Goal: Information Seeking & Learning: Learn about a topic

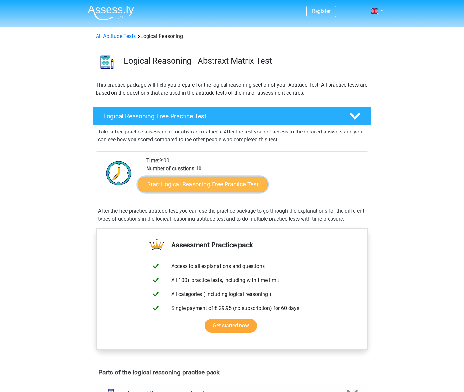
click at [188, 188] on link "Start Logical Reasoning Free Practice Test" at bounding box center [203, 184] width 130 height 16
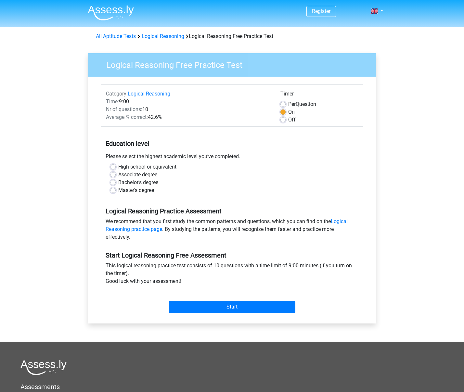
click at [118, 190] on label "Master's degree" at bounding box center [136, 190] width 36 height 8
click at [114, 190] on input "Master's degree" at bounding box center [112, 189] width 5 height 6
radio input "true"
click at [206, 302] on input "Start" at bounding box center [232, 307] width 126 height 12
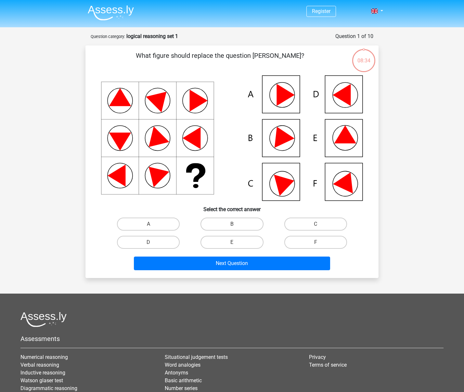
click at [342, 139] on icon at bounding box center [345, 134] width 22 height 18
click at [221, 243] on label "E" at bounding box center [231, 242] width 63 height 13
click at [232, 243] on input "E" at bounding box center [234, 244] width 4 height 4
radio input "true"
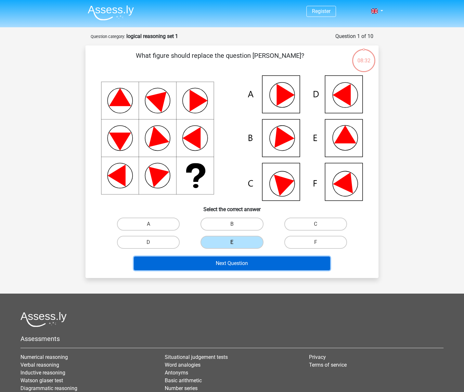
click at [234, 261] on button "Next Question" at bounding box center [232, 264] width 197 height 14
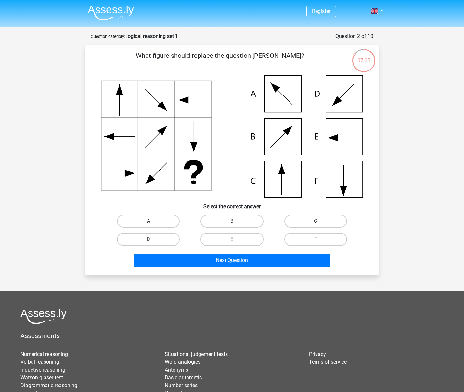
click at [305, 225] on label "C" at bounding box center [315, 221] width 63 height 13
click at [315, 225] on input "C" at bounding box center [317, 223] width 4 height 4
radio input "true"
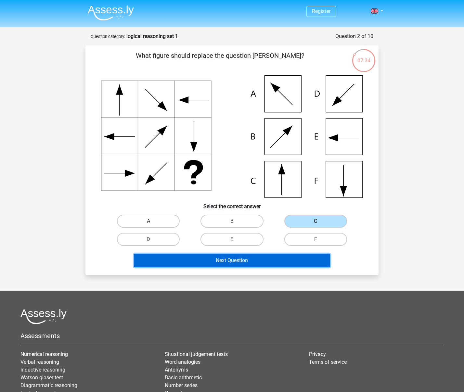
click at [259, 261] on button "Next Question" at bounding box center [232, 261] width 197 height 14
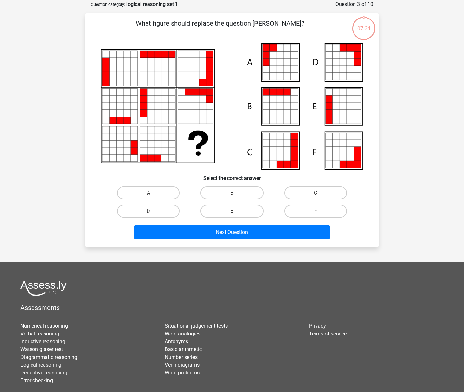
scroll to position [32, 0]
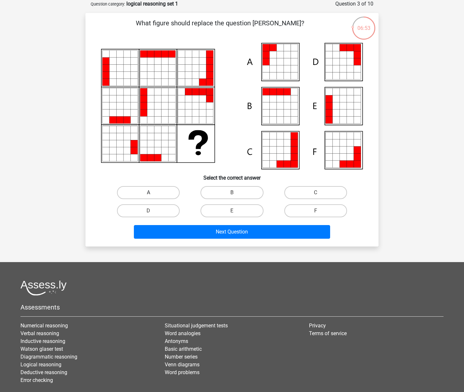
click at [165, 197] on label "A" at bounding box center [148, 192] width 63 height 13
click at [153, 197] on input "A" at bounding box center [150, 195] width 4 height 4
radio input "true"
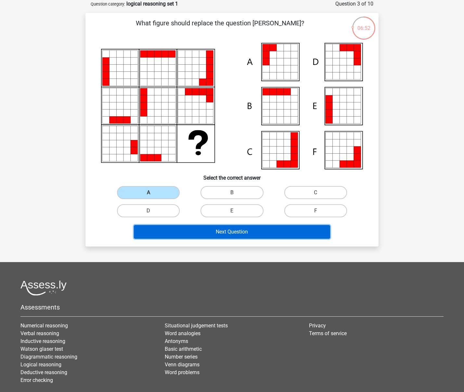
click at [200, 227] on button "Next Question" at bounding box center [232, 232] width 197 height 14
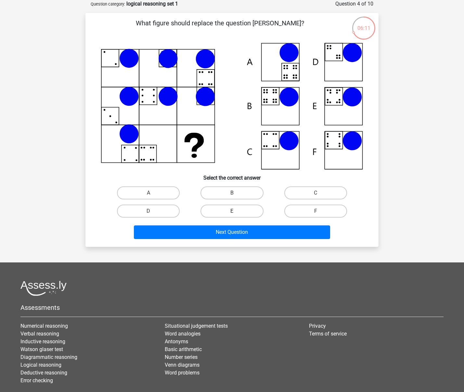
click at [241, 210] on label "E" at bounding box center [231, 211] width 63 height 13
click at [236, 211] on input "E" at bounding box center [234, 213] width 4 height 4
radio input "true"
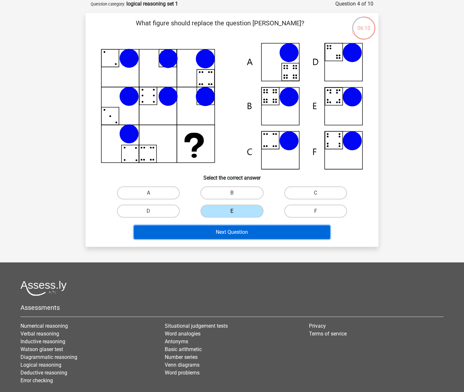
click at [249, 229] on button "Next Question" at bounding box center [232, 232] width 197 height 14
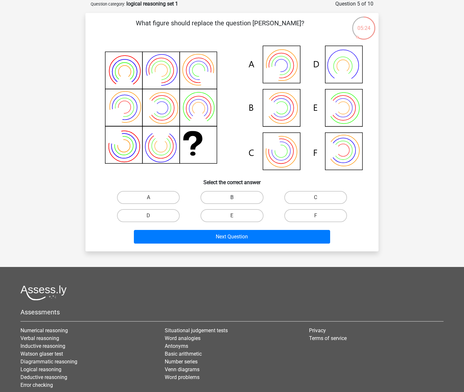
click at [229, 197] on label "B" at bounding box center [231, 197] width 63 height 13
click at [232, 198] on input "B" at bounding box center [234, 200] width 4 height 4
radio input "true"
click at [237, 215] on label "E" at bounding box center [231, 215] width 63 height 13
click at [236, 216] on input "E" at bounding box center [234, 218] width 4 height 4
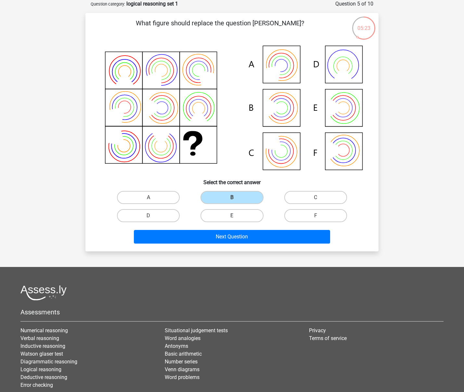
radio input "true"
click at [238, 229] on div "Next Question" at bounding box center [232, 235] width 272 height 21
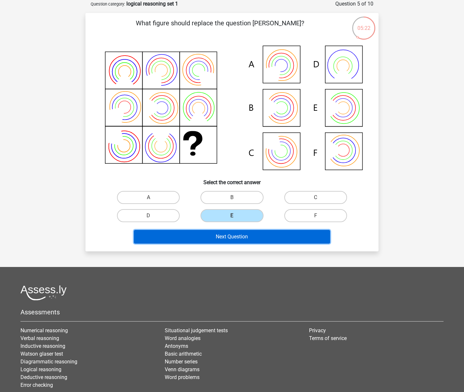
click at [230, 233] on button "Next Question" at bounding box center [232, 237] width 197 height 14
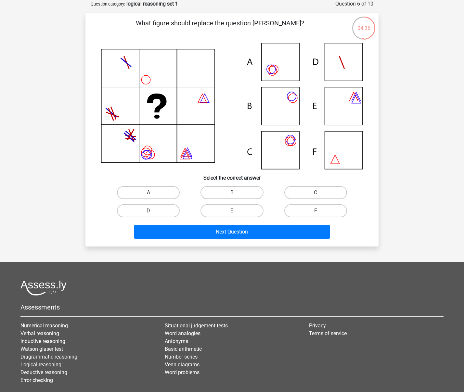
click at [158, 194] on label "A" at bounding box center [148, 192] width 63 height 13
click at [153, 194] on input "A" at bounding box center [150, 195] width 4 height 4
radio input "true"
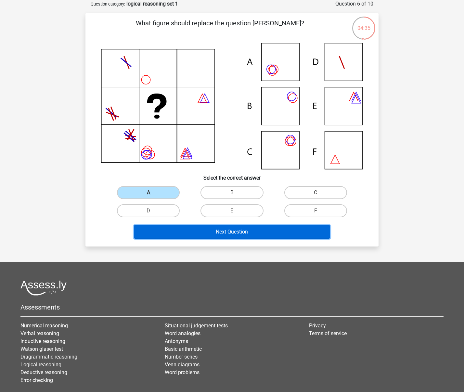
click at [210, 229] on button "Next Question" at bounding box center [232, 232] width 197 height 14
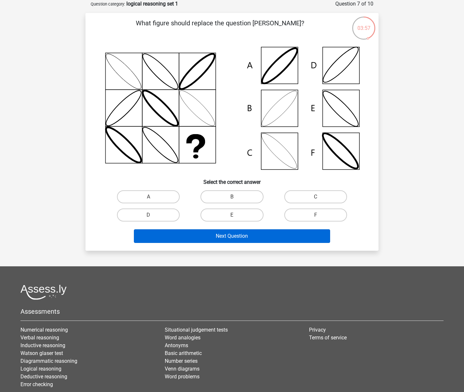
drag, startPoint x: 244, startPoint y: 194, endPoint x: 255, endPoint y: 233, distance: 40.6
click at [244, 192] on label "B" at bounding box center [231, 196] width 63 height 13
click at [236, 197] on input "B" at bounding box center [234, 199] width 4 height 4
radio input "true"
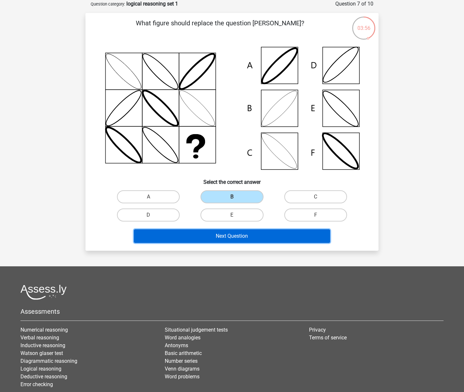
click at [255, 236] on button "Next Question" at bounding box center [232, 236] width 197 height 14
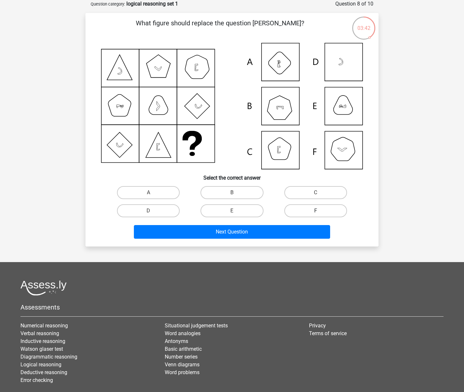
click at [303, 209] on label "F" at bounding box center [315, 210] width 63 height 13
click at [315, 211] on input "F" at bounding box center [317, 213] width 4 height 4
radio input "true"
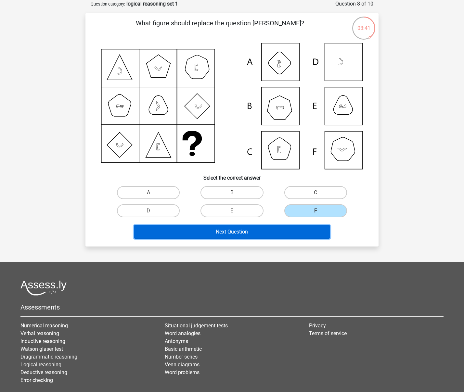
click at [282, 227] on button "Next Question" at bounding box center [232, 232] width 197 height 14
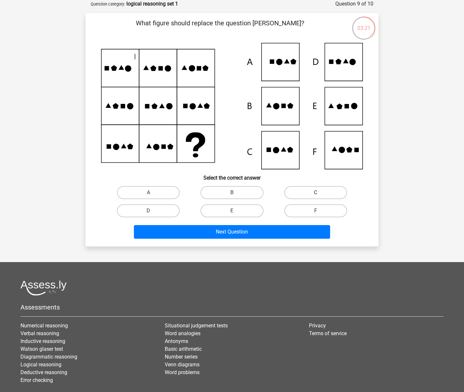
click at [316, 190] on label "C" at bounding box center [315, 192] width 63 height 13
click at [316, 193] on input "C" at bounding box center [317, 195] width 4 height 4
radio input "true"
click at [305, 222] on div "Next Question" at bounding box center [232, 230] width 272 height 21
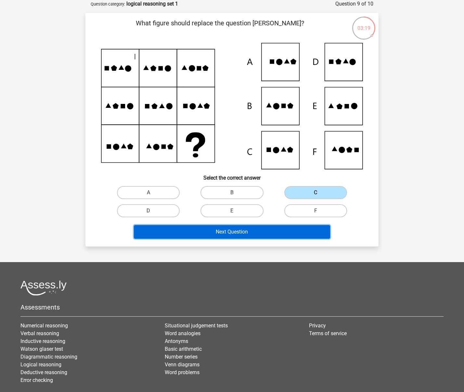
click at [281, 229] on button "Next Question" at bounding box center [232, 232] width 197 height 14
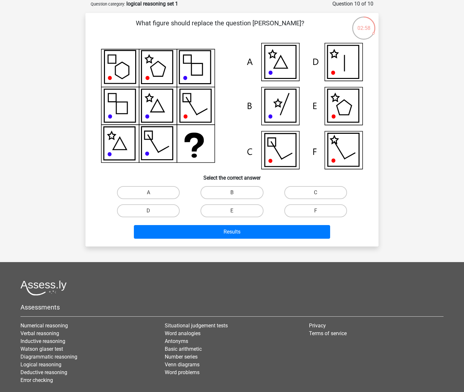
click at [339, 63] on icon at bounding box center [342, 61] width 31 height 33
click at [178, 206] on label "D" at bounding box center [148, 210] width 63 height 13
click at [153, 211] on input "D" at bounding box center [150, 213] width 4 height 4
radio input "true"
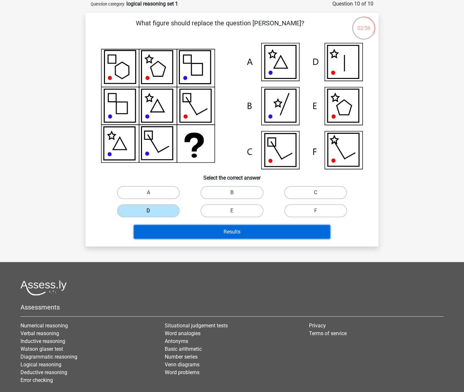
drag, startPoint x: 194, startPoint y: 226, endPoint x: 195, endPoint y: 229, distance: 3.7
click at [195, 229] on button "Results" at bounding box center [232, 232] width 197 height 14
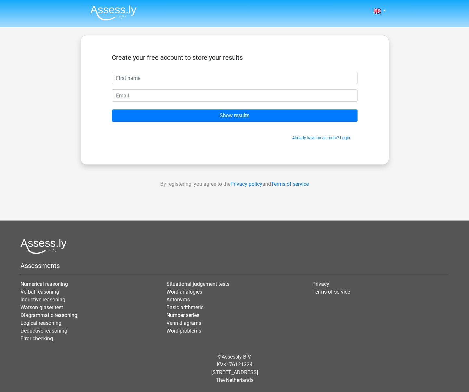
type input "a"
type input "s"
type input "Siri"
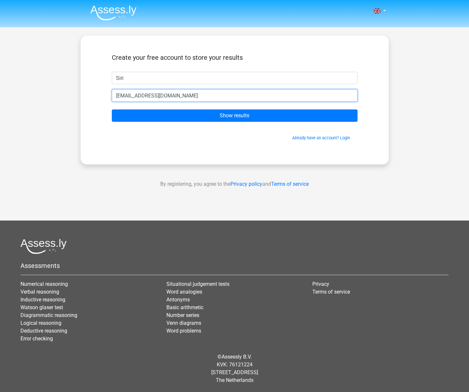
type input "[EMAIL_ADDRESS][DOMAIN_NAME]"
click at [112, 109] on input "Show results" at bounding box center [235, 115] width 246 height 12
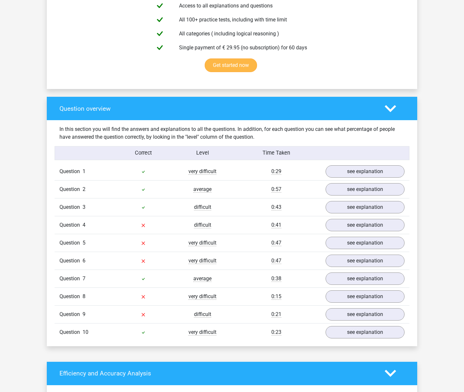
scroll to position [390, 0]
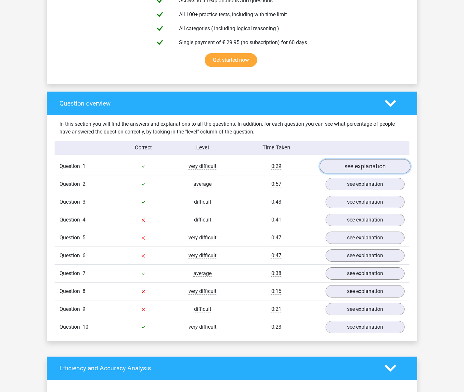
click at [352, 164] on link "see explanation" at bounding box center [365, 166] width 91 height 14
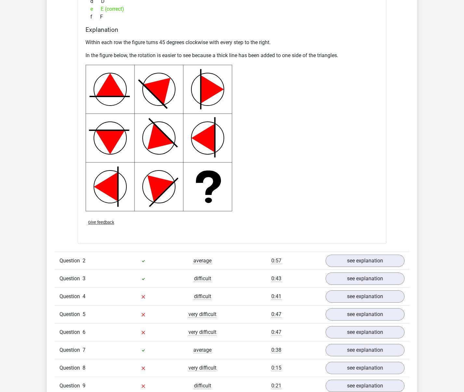
scroll to position [812, 0]
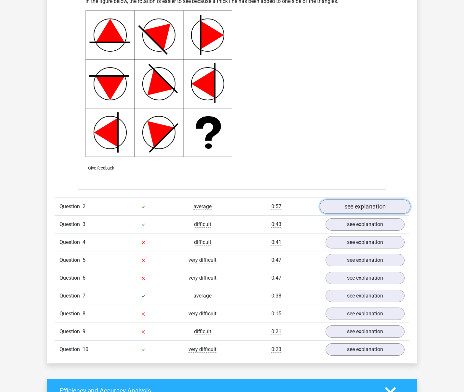
click at [361, 207] on link "see explanation" at bounding box center [365, 206] width 91 height 14
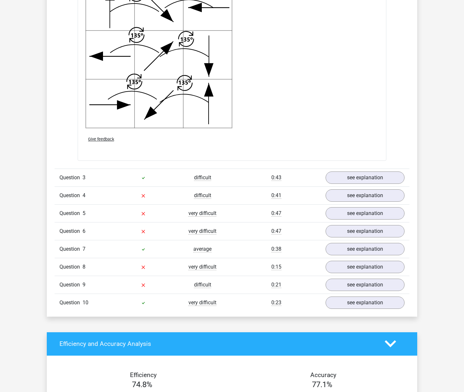
scroll to position [1332, 0]
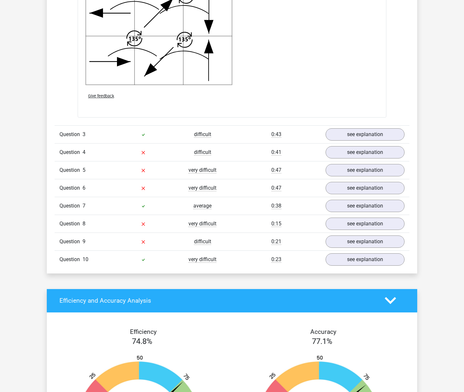
click at [348, 126] on div "Question 3 difficult 0:43 see explanation" at bounding box center [232, 134] width 355 height 18
click at [347, 137] on link "see explanation" at bounding box center [365, 134] width 91 height 14
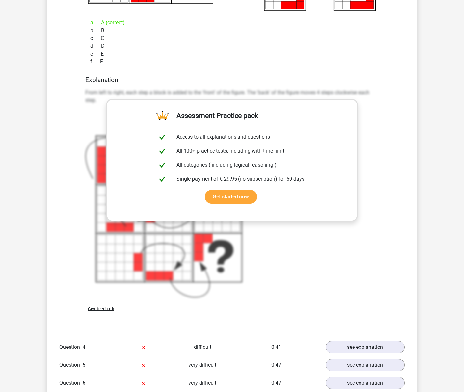
scroll to position [1787, 0]
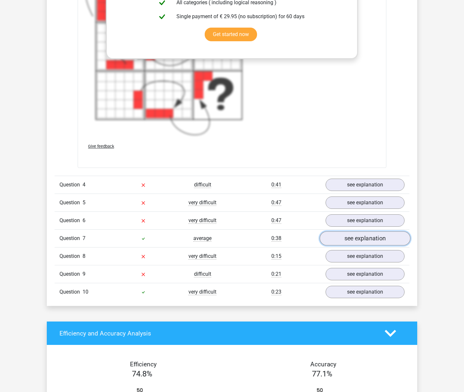
click at [360, 236] on link "see explanation" at bounding box center [365, 238] width 91 height 14
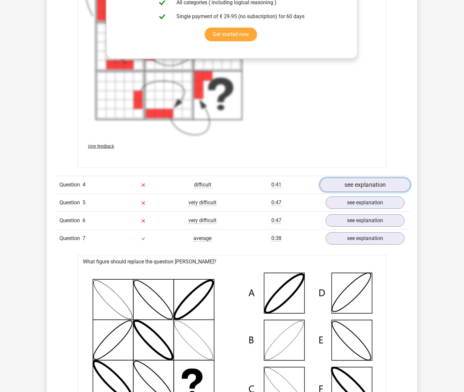
click at [347, 182] on link "see explanation" at bounding box center [365, 185] width 91 height 14
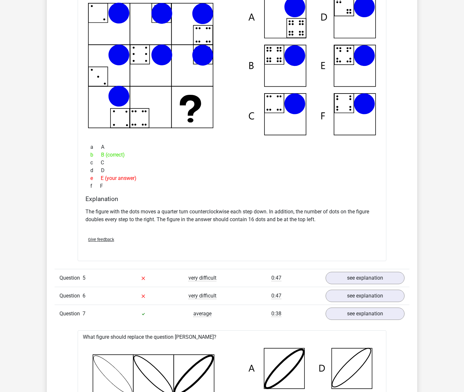
scroll to position [2144, 0]
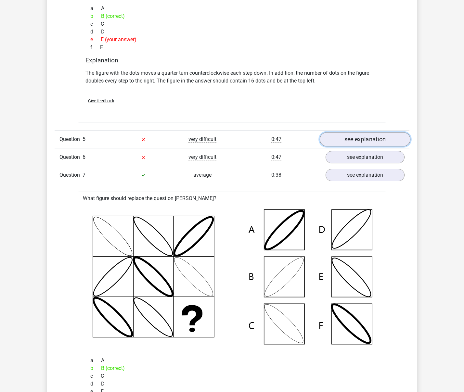
click at [350, 138] on link "see explanation" at bounding box center [365, 139] width 91 height 14
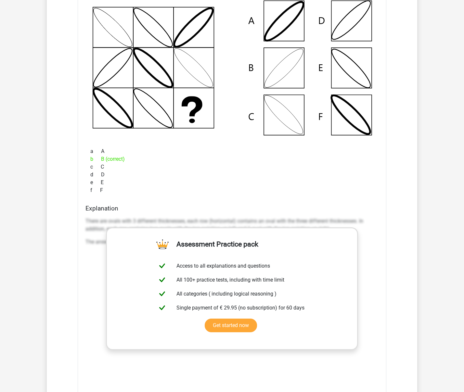
scroll to position [3021, 0]
